Goal: Information Seeking & Learning: Learn about a topic

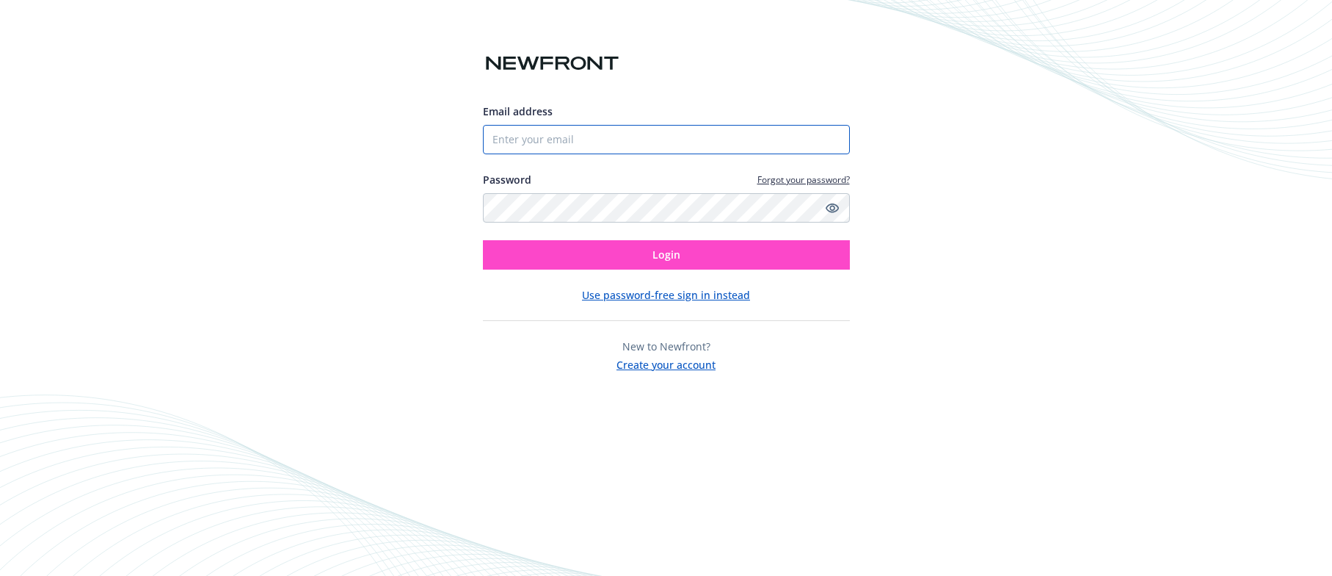
type input "[PERSON_NAME][EMAIL_ADDRESS][PERSON_NAME][DOMAIN_NAME]"
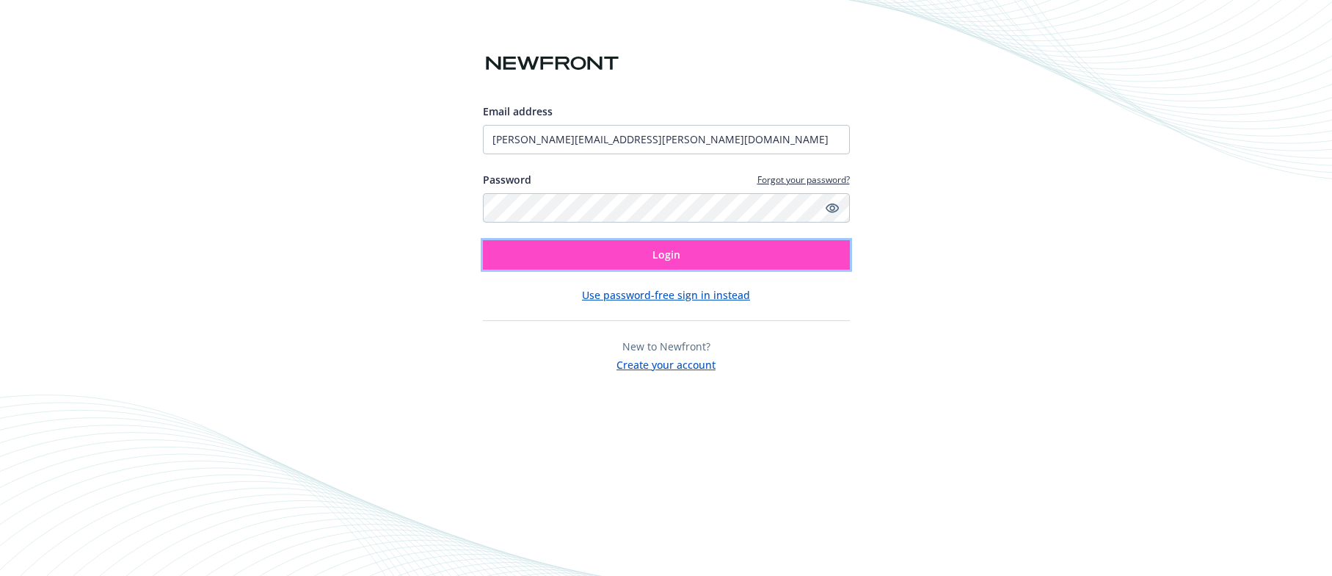
click at [678, 253] on span "Login" at bounding box center [667, 254] width 28 height 14
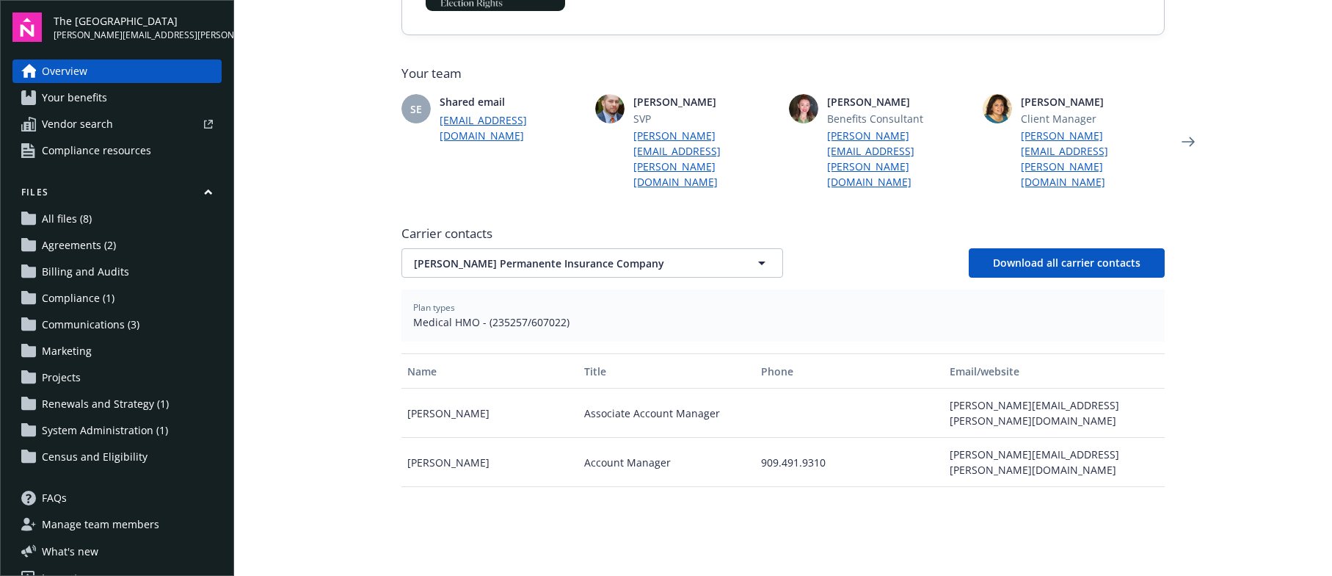
scroll to position [357, 0]
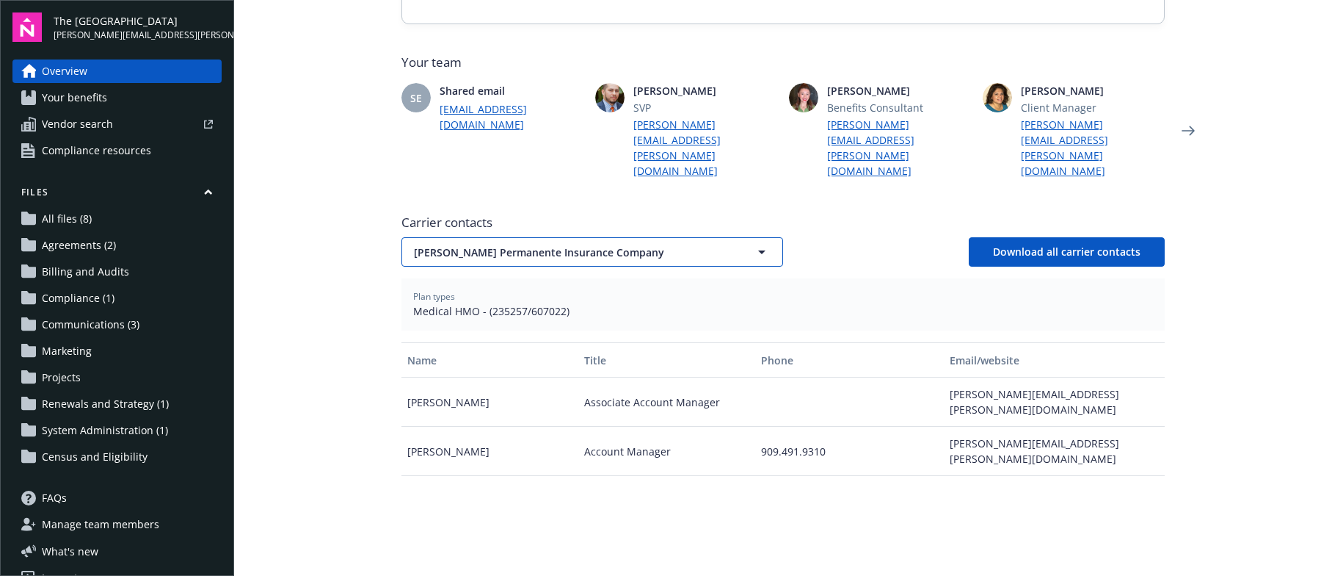
click at [562, 244] on span "[PERSON_NAME] Permanente Insurance Company" at bounding box center [566, 251] width 305 height 15
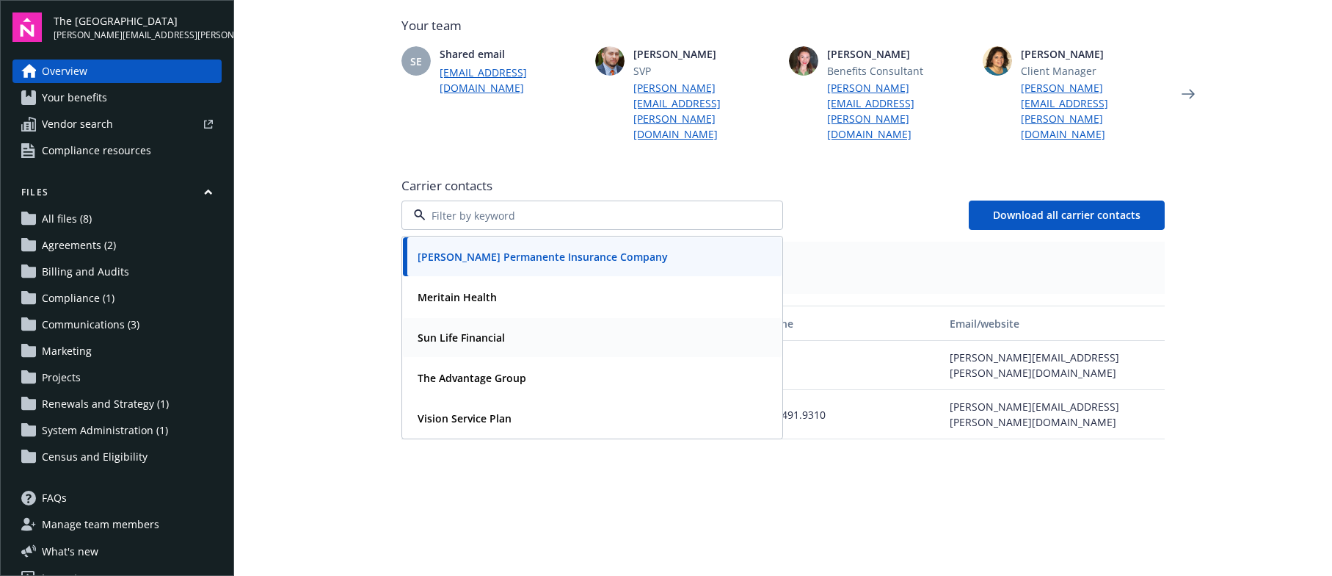
scroll to position [396, 0]
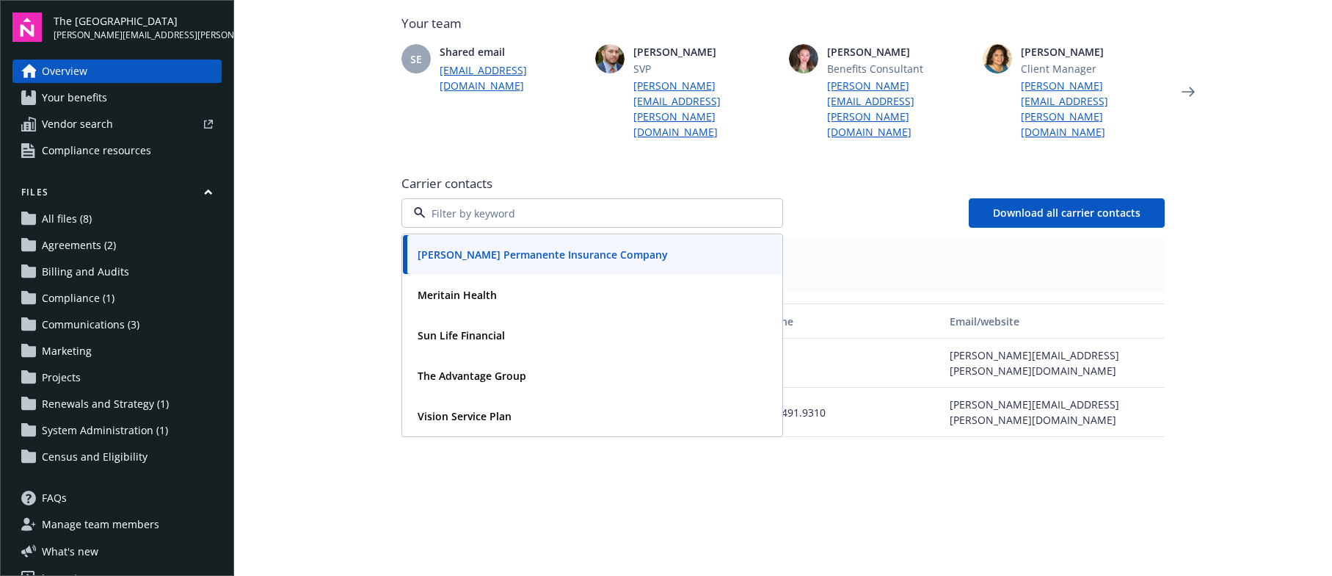
click at [918, 198] on div "[PERSON_NAME] Permanente Insurance Company Meritain Health Sun Life Financial T…" at bounding box center [783, 212] width 763 height 29
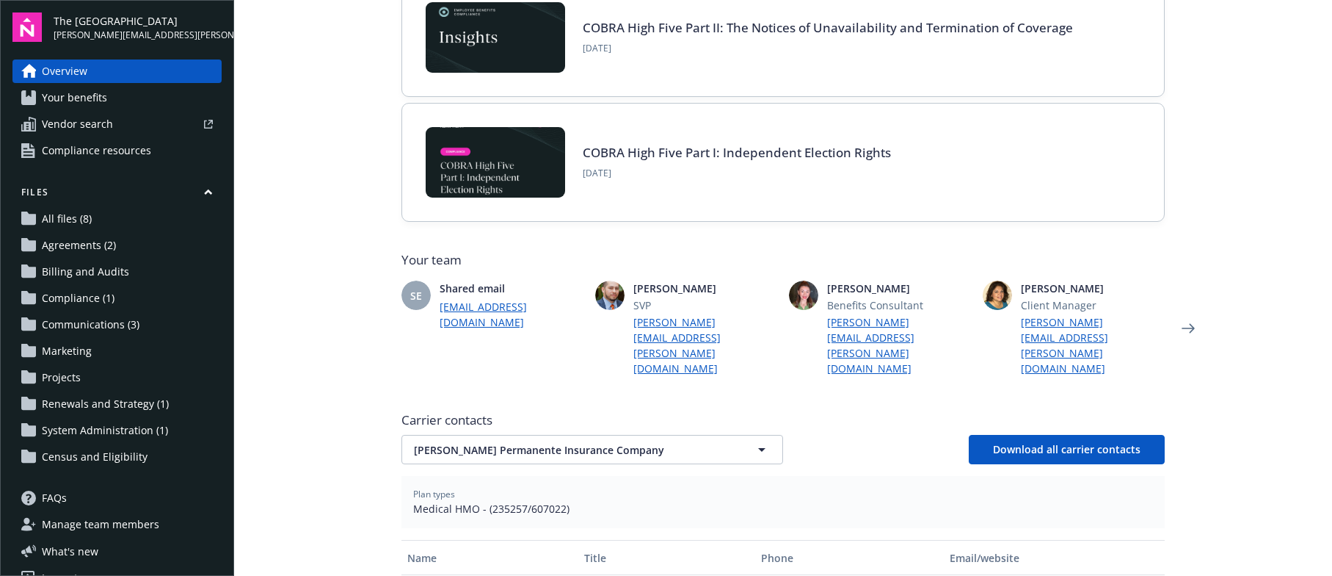
scroll to position [0, 0]
